Goal: Transaction & Acquisition: Purchase product/service

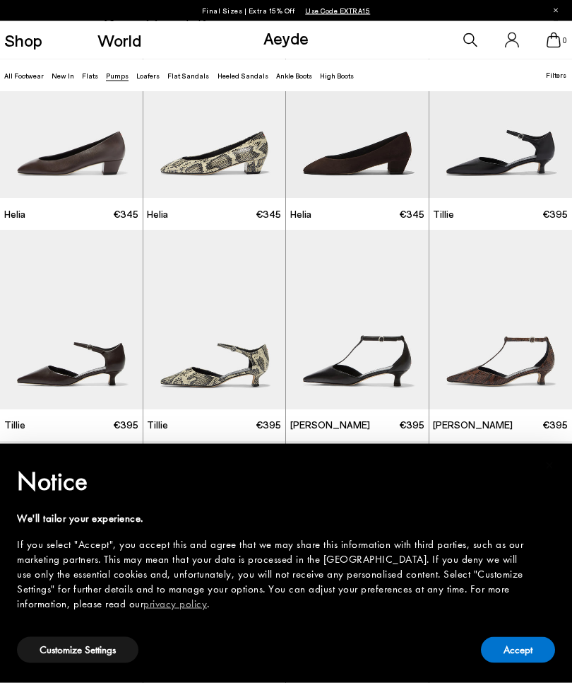
scroll to position [496, 0]
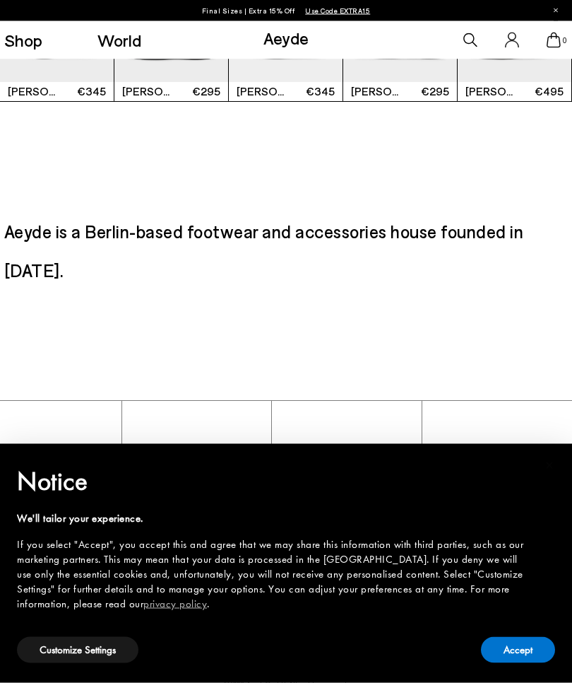
scroll to position [1824, 0]
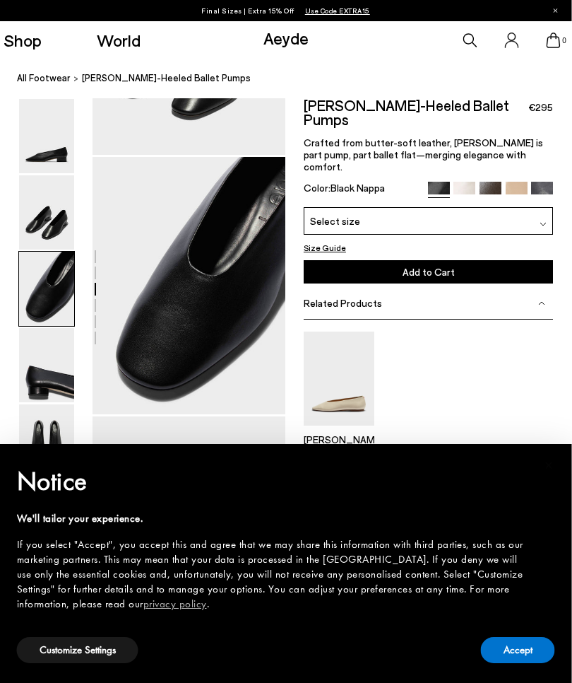
scroll to position [459, 5]
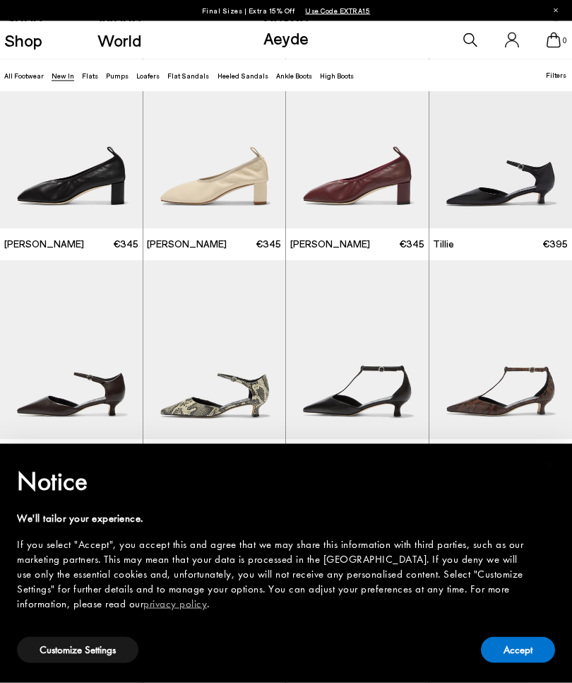
scroll to position [1559, 0]
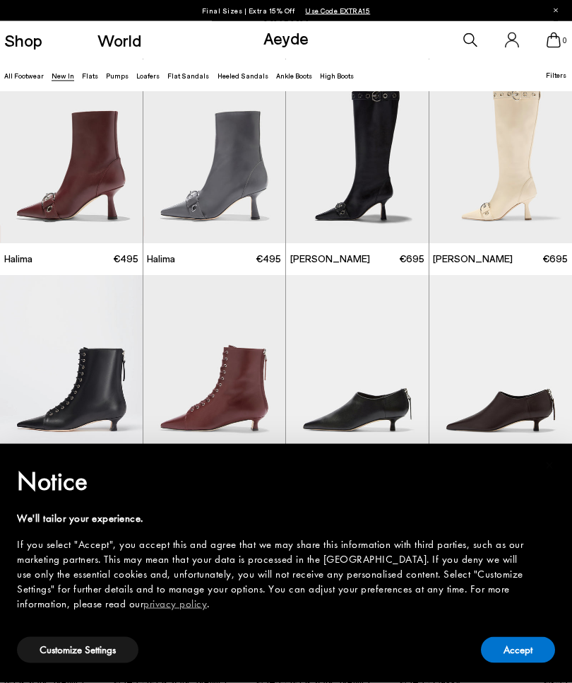
scroll to position [2773, 0]
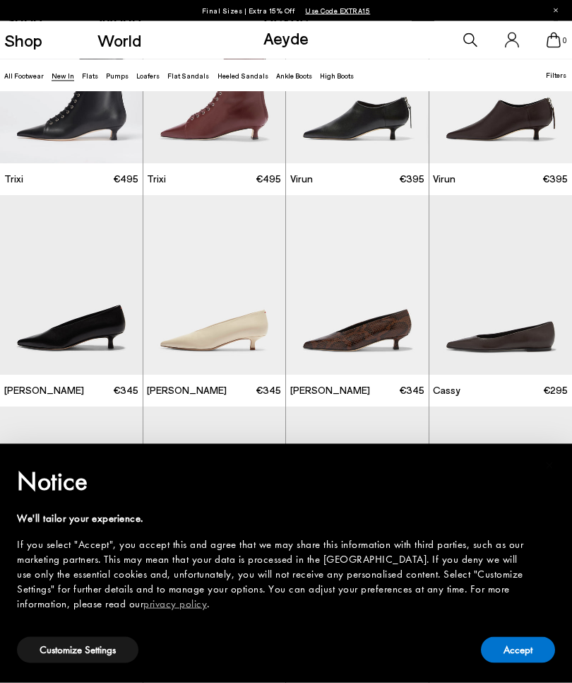
scroll to position [3065, 0]
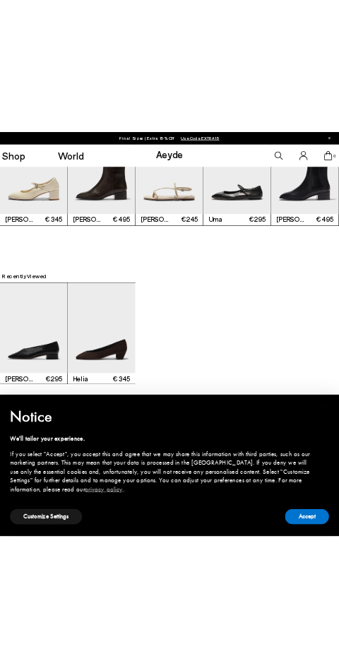
scroll to position [1239, 0]
